Goal: Find specific page/section: Find specific page/section

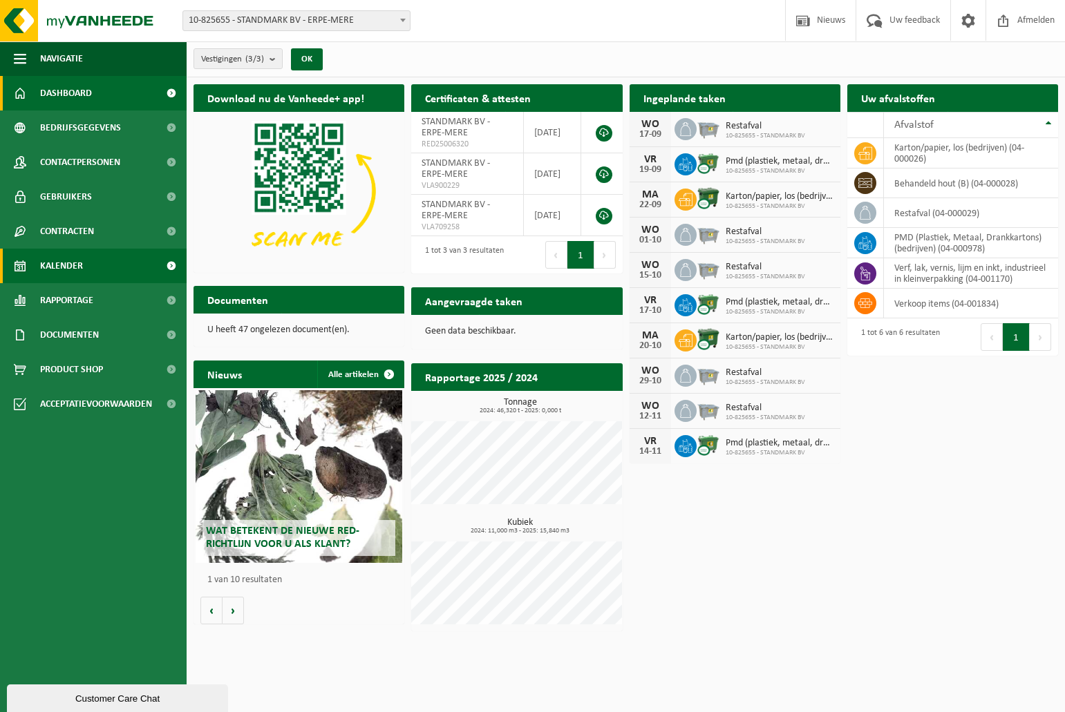
click at [68, 267] on span "Kalender" at bounding box center [61, 266] width 43 height 35
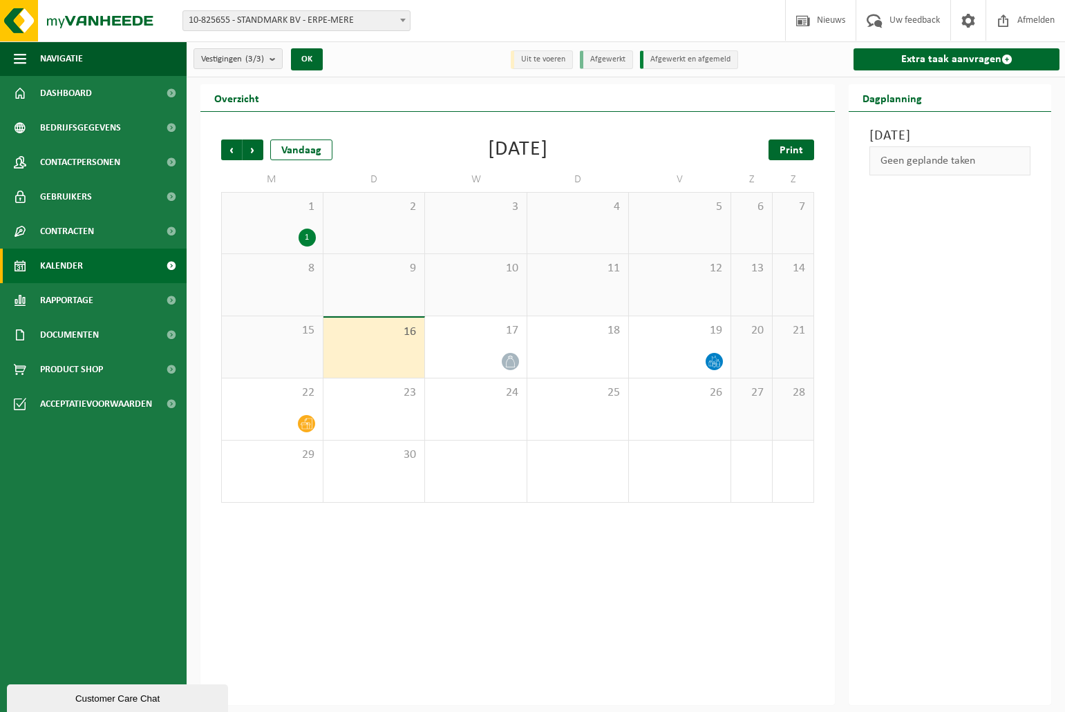
click at [794, 149] on span "Print" at bounding box center [790, 150] width 23 height 11
click at [535, 150] on div "[DATE]" at bounding box center [518, 150] width 60 height 21
click at [498, 149] on div "[DATE]" at bounding box center [518, 150] width 60 height 21
click at [171, 267] on span at bounding box center [170, 266] width 31 height 35
click at [261, 150] on span "Volgende" at bounding box center [253, 150] width 21 height 21
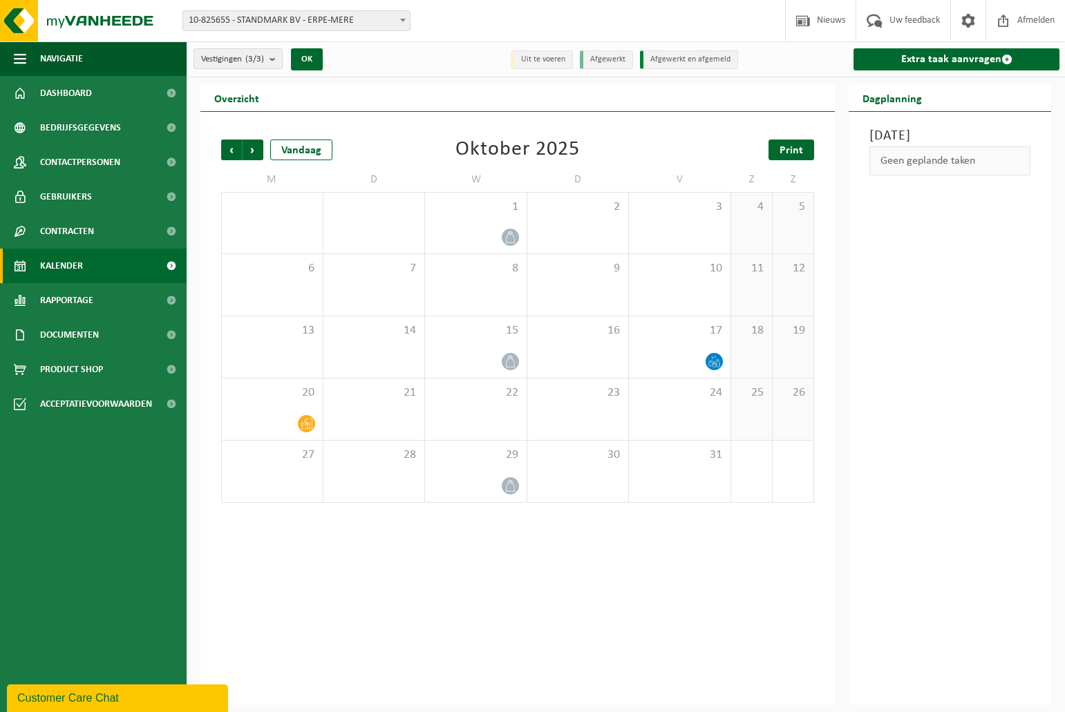
click at [781, 146] on span "Print" at bounding box center [790, 150] width 23 height 11
